Goal: Use online tool/utility: Utilize a website feature to perform a specific function

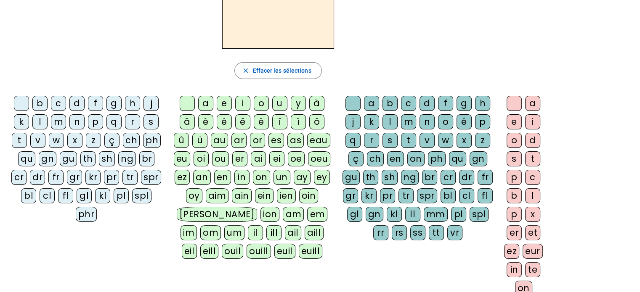
scroll to position [75, 0]
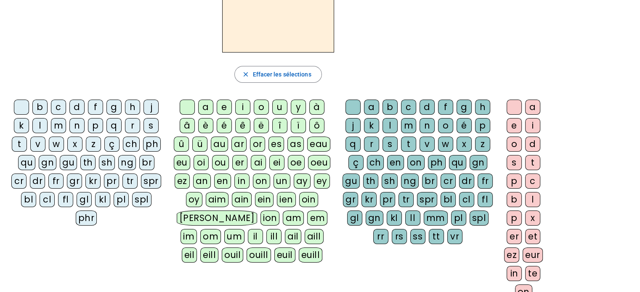
click at [93, 106] on div "f" at bounding box center [95, 107] width 15 height 15
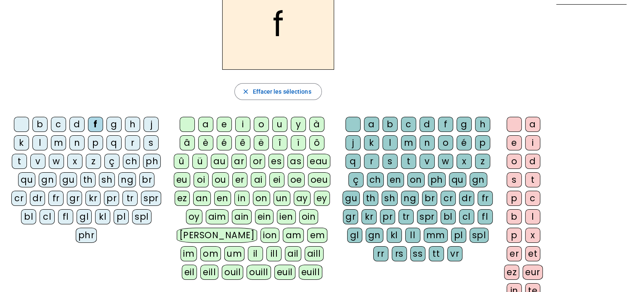
scroll to position [54, 0]
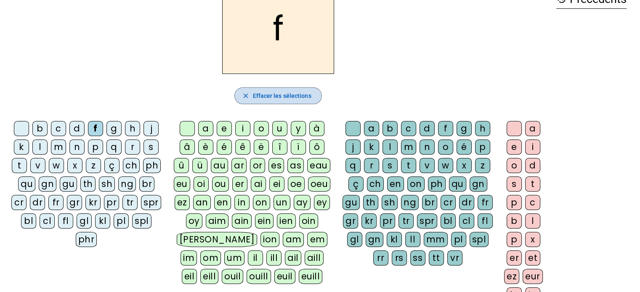
click at [250, 99] on span "button" at bounding box center [278, 96] width 86 height 20
click at [95, 148] on div "p" at bounding box center [95, 147] width 15 height 15
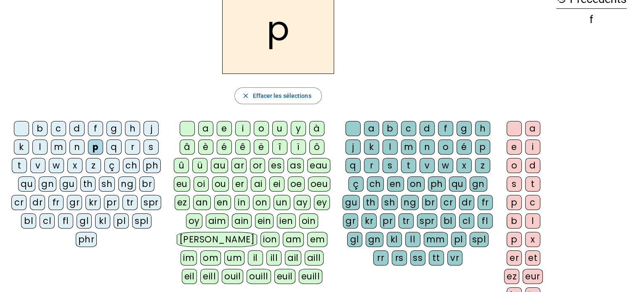
click at [204, 144] on div "è" at bounding box center [205, 147] width 15 height 15
click at [373, 164] on div "r" at bounding box center [371, 165] width 15 height 15
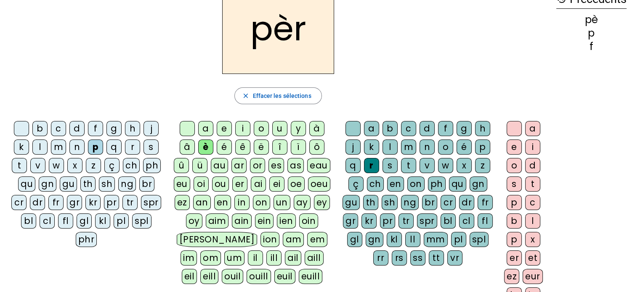
click at [518, 141] on div "e" at bounding box center [514, 147] width 15 height 15
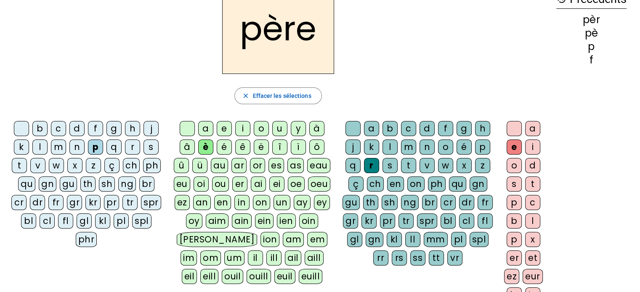
click at [59, 149] on div "m" at bounding box center [58, 147] width 15 height 15
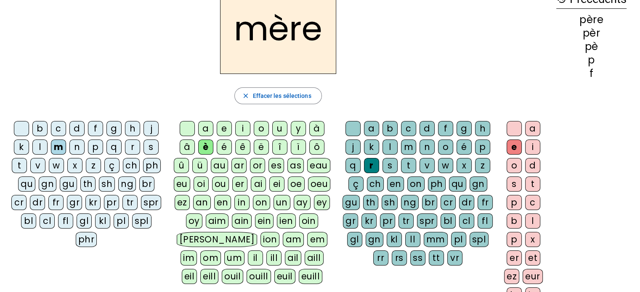
click at [116, 130] on div "g" at bounding box center [113, 128] width 15 height 15
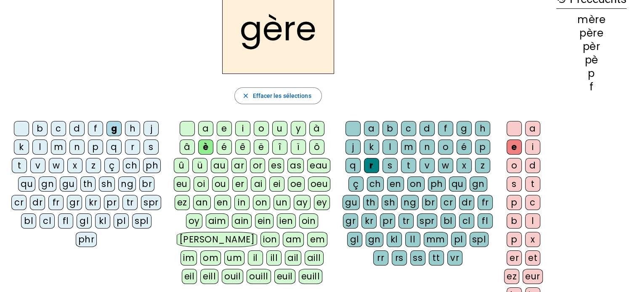
click at [203, 133] on div "a" at bounding box center [205, 128] width 15 height 15
click at [459, 125] on div "g" at bounding box center [463, 128] width 15 height 15
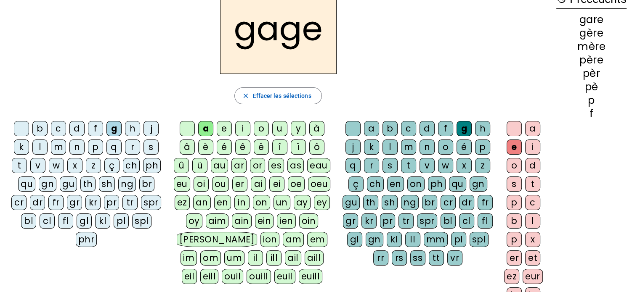
click at [146, 145] on div "s" at bounding box center [150, 147] width 15 height 15
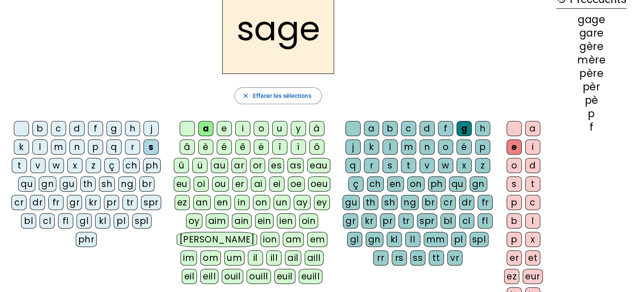
click at [97, 148] on div "p" at bounding box center [95, 147] width 15 height 15
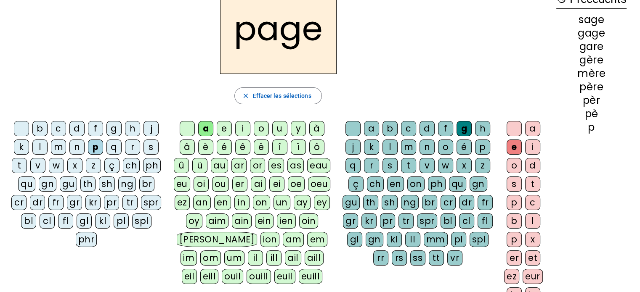
click at [245, 125] on div "i" at bounding box center [242, 128] width 15 height 15
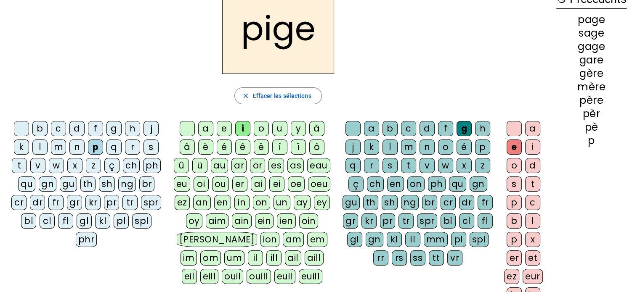
click at [92, 121] on div "f" at bounding box center [95, 128] width 15 height 15
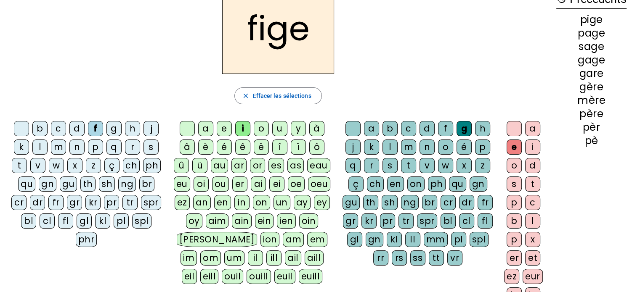
click at [464, 169] on div "x" at bounding box center [463, 165] width 15 height 15
